Goal: Navigation & Orientation: Find specific page/section

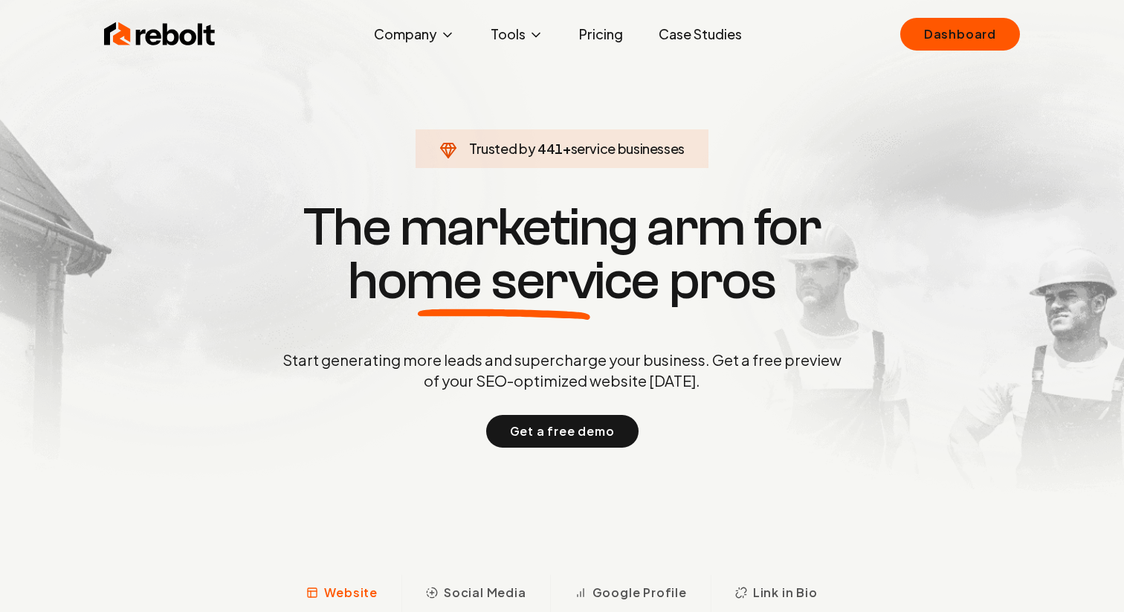
click at [919, 44] on link "Dashboard" at bounding box center [960, 34] width 120 height 33
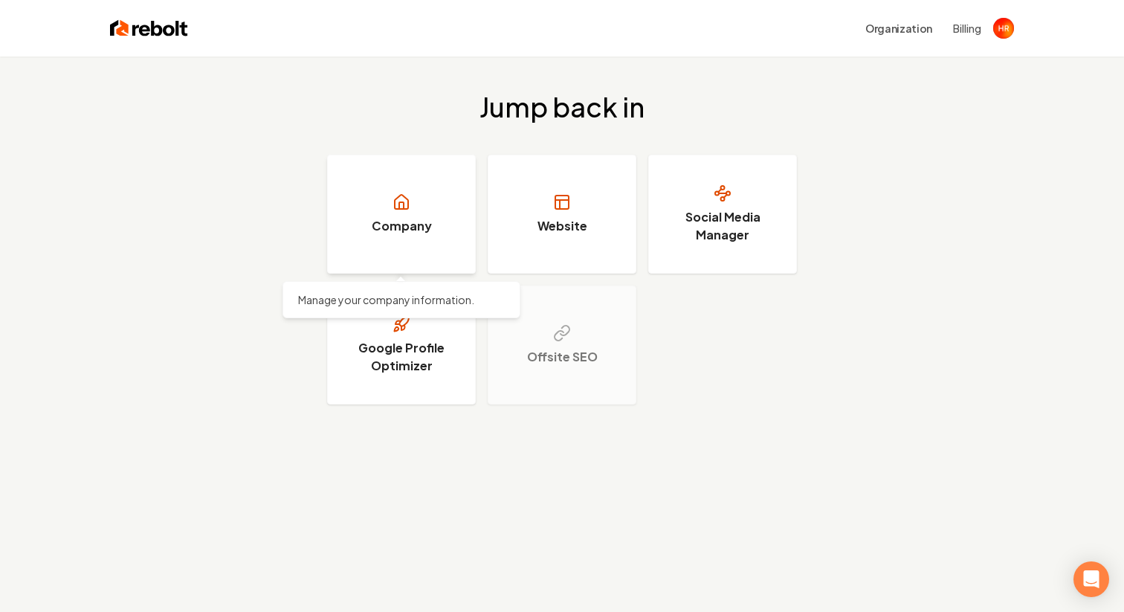
click at [377, 217] on h3 "Company" at bounding box center [402, 226] width 60 height 18
click at [375, 218] on h3 "Company" at bounding box center [402, 226] width 60 height 18
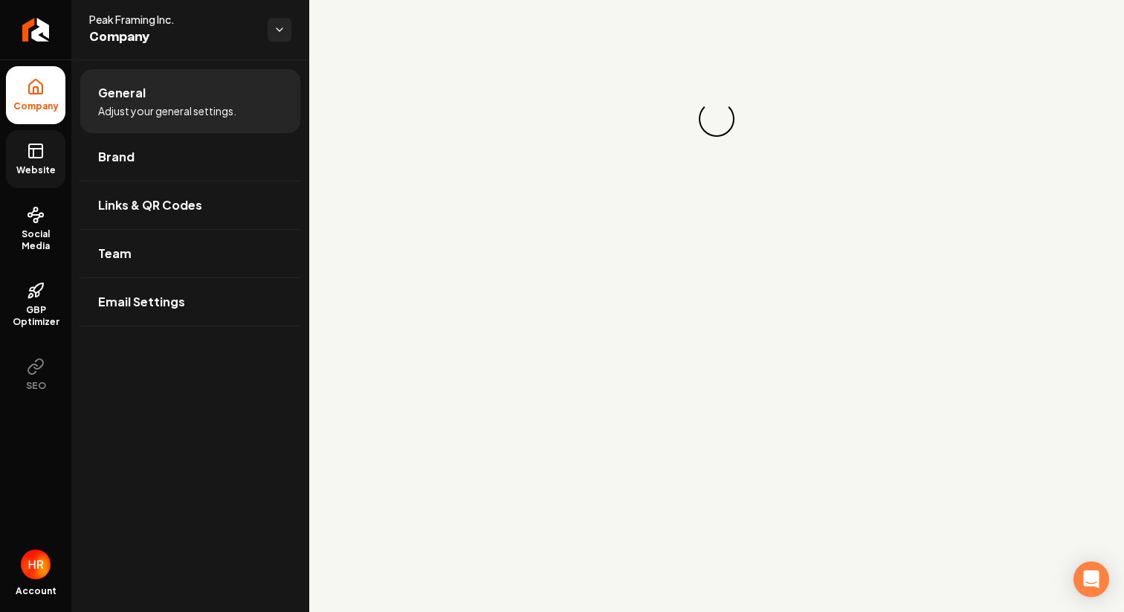
click at [41, 166] on span "Website" at bounding box center [35, 170] width 51 height 12
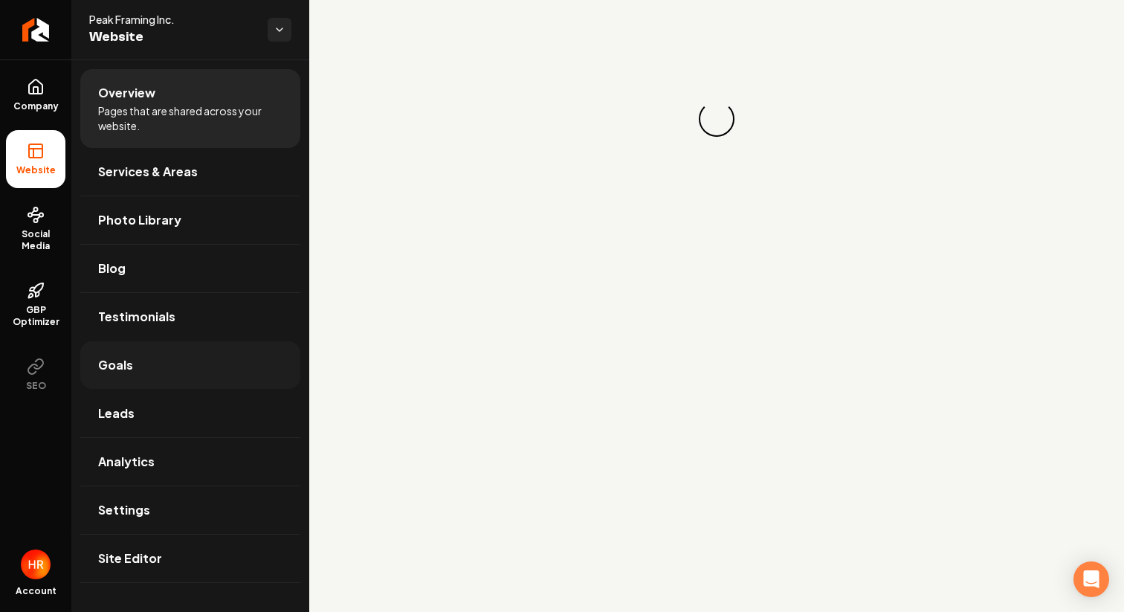
click at [115, 363] on span "Goals" at bounding box center [115, 365] width 35 height 18
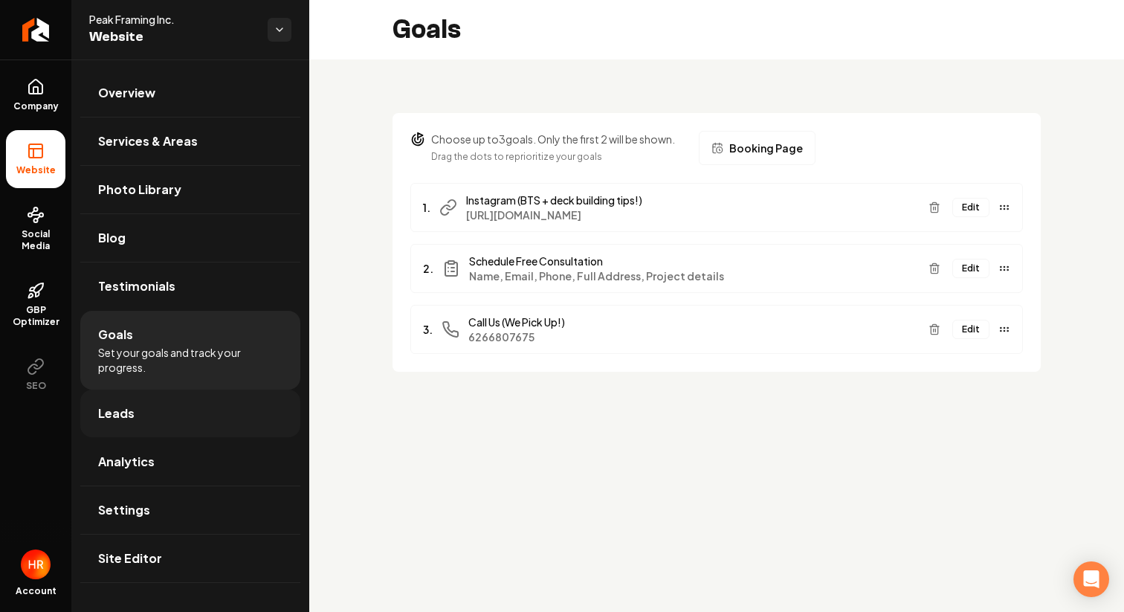
click at [115, 412] on span "Leads" at bounding box center [116, 413] width 36 height 18
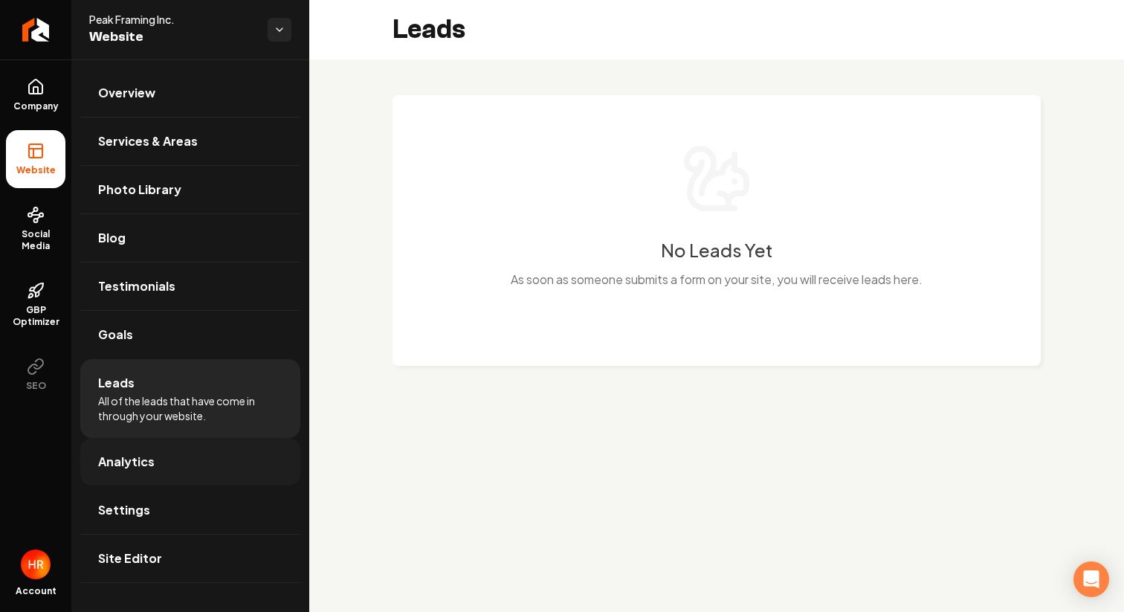
click at [123, 454] on span "Analytics" at bounding box center [126, 462] width 57 height 18
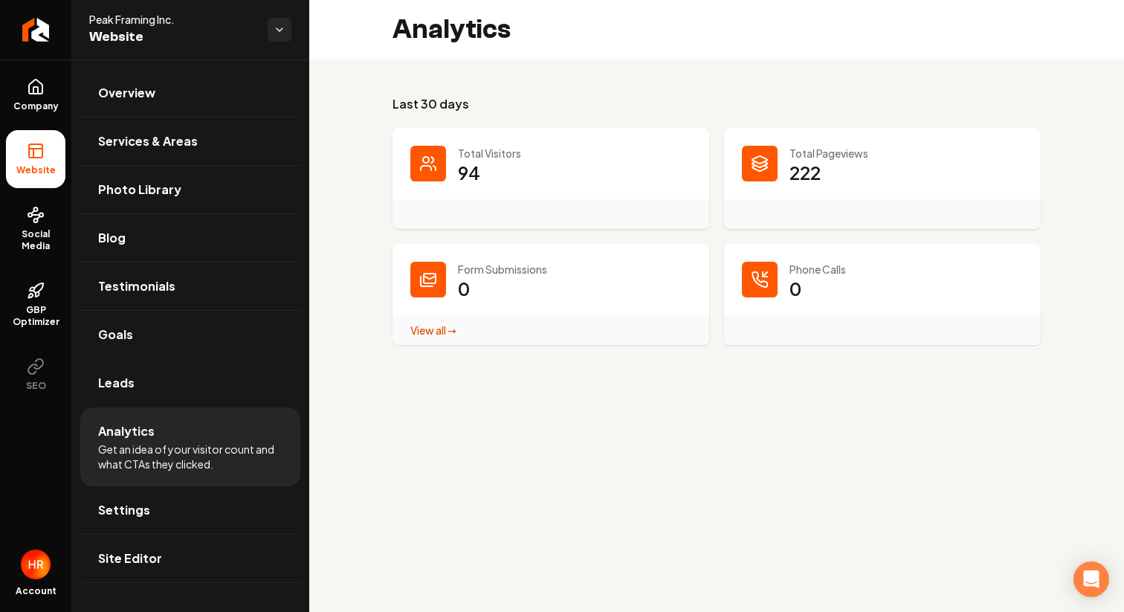
click at [406, 480] on main "Analytics Last 30 days Total Visitors 94 Total Pageviews 222 Form Submissions 0…" at bounding box center [716, 306] width 815 height 612
click at [155, 503] on link "Settings" at bounding box center [190, 510] width 220 height 48
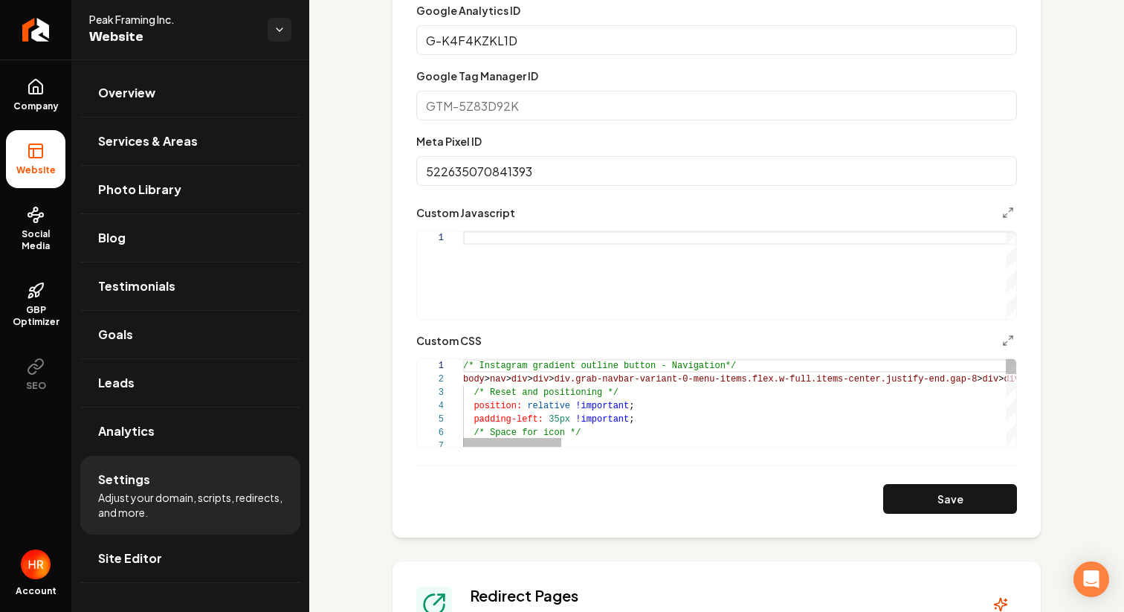
scroll to position [761, 0]
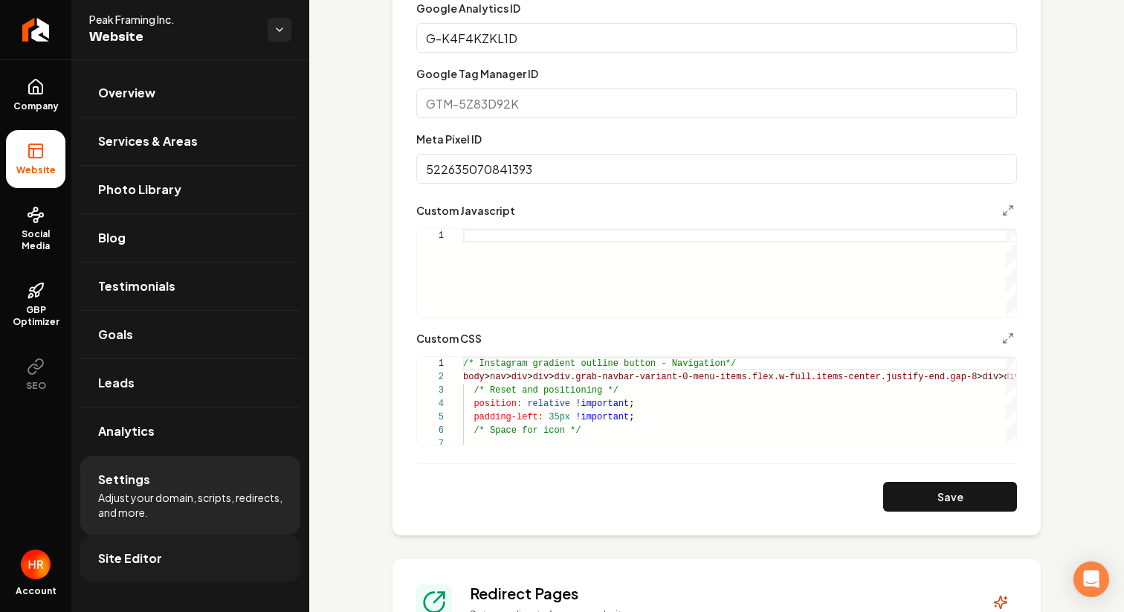
click at [179, 576] on link "Site Editor" at bounding box center [190, 559] width 220 height 48
